Goal: Complete application form: Complete application form

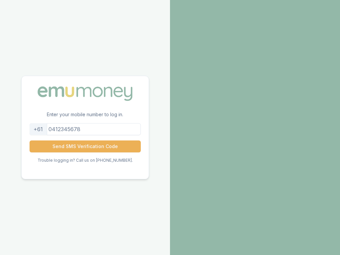
click at [85, 129] on input "tel" at bounding box center [85, 129] width 111 height 12
type input "[PHONE_NUMBER]"
click at [85, 129] on input "tel" at bounding box center [85, 129] width 111 height 12
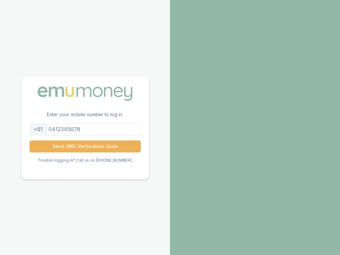
click at [85, 129] on input "tel" at bounding box center [85, 129] width 111 height 12
type input "7361586737"
click at [85, 129] on input "tel" at bounding box center [85, 129] width 111 height 12
type input "7361586737"
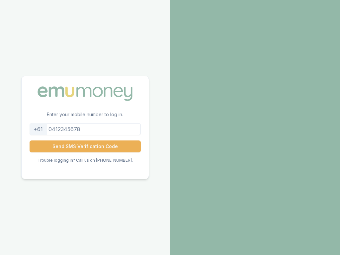
click at [85, 129] on input "tel" at bounding box center [85, 129] width 111 height 12
type input "[PHONE_NUMBER]"
click at [85, 129] on input "tel" at bounding box center [85, 129] width 111 height 12
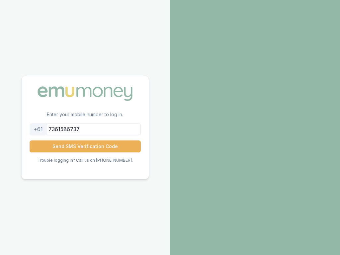
type input "7361586737"
click at [85, 129] on input "tel" at bounding box center [85, 129] width 111 height 12
type input "7361586737"
click at [85, 129] on input "tel" at bounding box center [85, 129] width 111 height 12
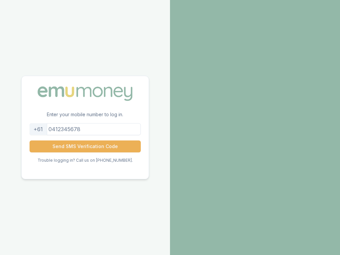
click at [85, 129] on input "tel" at bounding box center [85, 129] width 111 height 12
type input "Dayanaborough"
click at [85, 129] on input "tel" at bounding box center [85, 129] width 111 height 12
type input "[PHONE_NUMBER]"
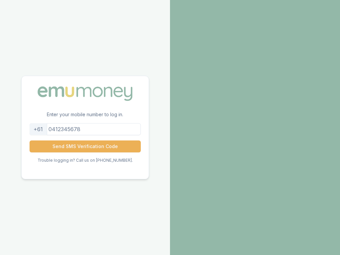
click at [85, 129] on input "tel" at bounding box center [85, 129] width 111 height 12
click at [30, 140] on button "Send SMS Verification Code" at bounding box center [85, 146] width 111 height 12
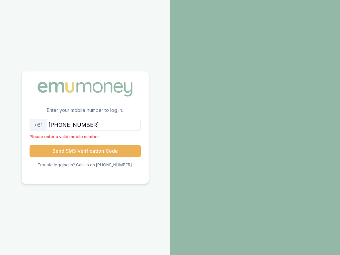
click at [85, 125] on input "[PHONE_NUMBER]" at bounding box center [85, 125] width 111 height 12
type input "737"
click at [85, 125] on input "tel" at bounding box center [85, 125] width 111 height 12
click at [85, 125] on input "[PHONE_NUMBER]" at bounding box center [85, 125] width 111 height 12
type input "737"
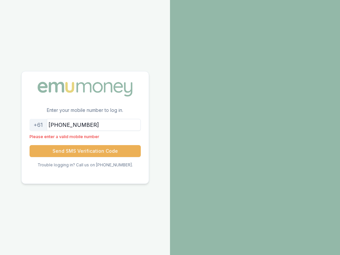
type input "[PHONE_NUMBER]"
click at [85, 125] on input "tel" at bounding box center [85, 125] width 111 height 12
click at [85, 125] on input "[PHONE_NUMBER]" at bounding box center [85, 125] width 111 height 12
type input "737"
type input "7361586737"
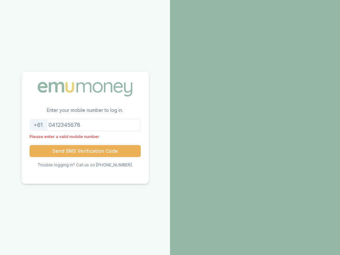
click at [85, 125] on input "tel" at bounding box center [85, 125] width 111 height 12
click at [85, 125] on input "[PHONE_NUMBER]" at bounding box center [85, 125] width 111 height 12
type input "737"
type input "7361586737"
click at [85, 125] on input "tel" at bounding box center [85, 125] width 111 height 12
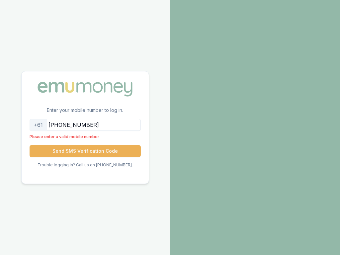
click at [85, 125] on input "[PHONE_NUMBER]" at bounding box center [85, 125] width 111 height 12
type input "737"
type input "[PHONE_NUMBER]"
click at [85, 125] on input "tel" at bounding box center [85, 125] width 111 height 12
click at [85, 125] on input "[PHONE_NUMBER]" at bounding box center [85, 125] width 111 height 12
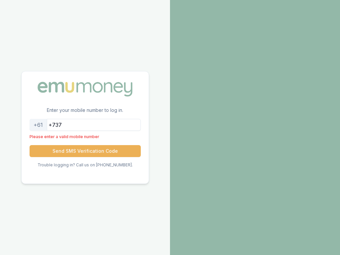
type input "737"
type input "7361586737"
click at [85, 125] on input "tel" at bounding box center [85, 125] width 111 height 12
click at [85, 125] on input "[PHONE_NUMBER]" at bounding box center [85, 125] width 111 height 12
type input "737"
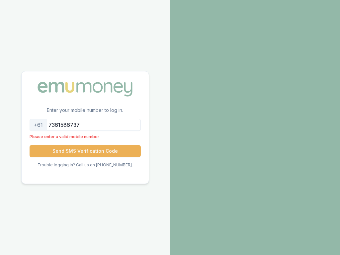
type input "7361586737"
click at [85, 125] on input "tel" at bounding box center [85, 125] width 111 height 12
click at [85, 125] on input "[PHONE_NUMBER]" at bounding box center [85, 125] width 111 height 12
type input "737"
type input "[GEOGRAPHIC_DATA]"
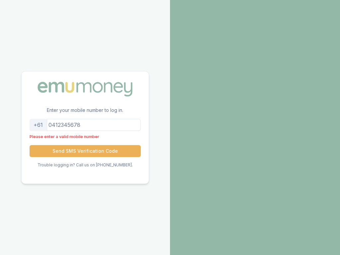
click at [85, 125] on input "tel" at bounding box center [85, 125] width 111 height 12
click at [85, 125] on input "[PHONE_NUMBER]" at bounding box center [85, 125] width 111 height 12
type input "737"
type input "470.737.1035"
click at [85, 125] on input "tel" at bounding box center [85, 125] width 111 height 12
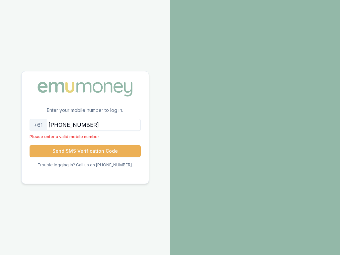
click at [85, 125] on input "[PHONE_NUMBER]" at bounding box center [85, 125] width 111 height 12
type input "737"
click at [30, 145] on button "Send SMS Verification Code" at bounding box center [85, 151] width 111 height 12
click at [85, 151] on button "Send SMS Verification Code" at bounding box center [85, 151] width 111 height 12
click at [85, 125] on input "[PHONE_NUMBER]" at bounding box center [85, 125] width 111 height 12
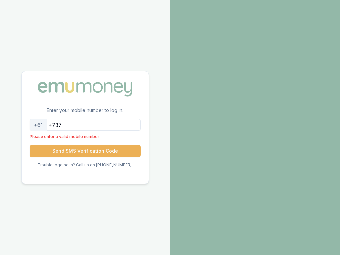
type input "737"
click at [30, 145] on button "Send SMS Verification Code" at bounding box center [85, 151] width 111 height 12
click at [85, 151] on button "Send SMS Verification Code" at bounding box center [85, 151] width 111 height 12
click at [85, 125] on input "7361586737" at bounding box center [85, 125] width 111 height 12
type input "7"
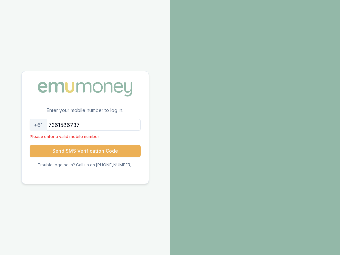
click at [30, 145] on button "Send SMS Verification Code" at bounding box center [85, 151] width 111 height 12
click at [85, 151] on button "Send SMS Verification Code" at bounding box center [85, 151] width 111 height 12
click at [85, 125] on input "7361586737" at bounding box center [85, 125] width 111 height 12
type input "7"
click at [30, 145] on button "Send SMS Verification Code" at bounding box center [85, 151] width 111 height 12
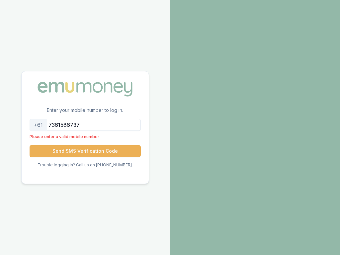
click at [85, 151] on button "Send SMS Verification Code" at bounding box center [85, 151] width 111 height 12
click at [85, 125] on input "7361586737" at bounding box center [85, 125] width 111 height 12
type input "7"
type input "7361586737"
